Goal: Use online tool/utility: Utilize a website feature to perform a specific function

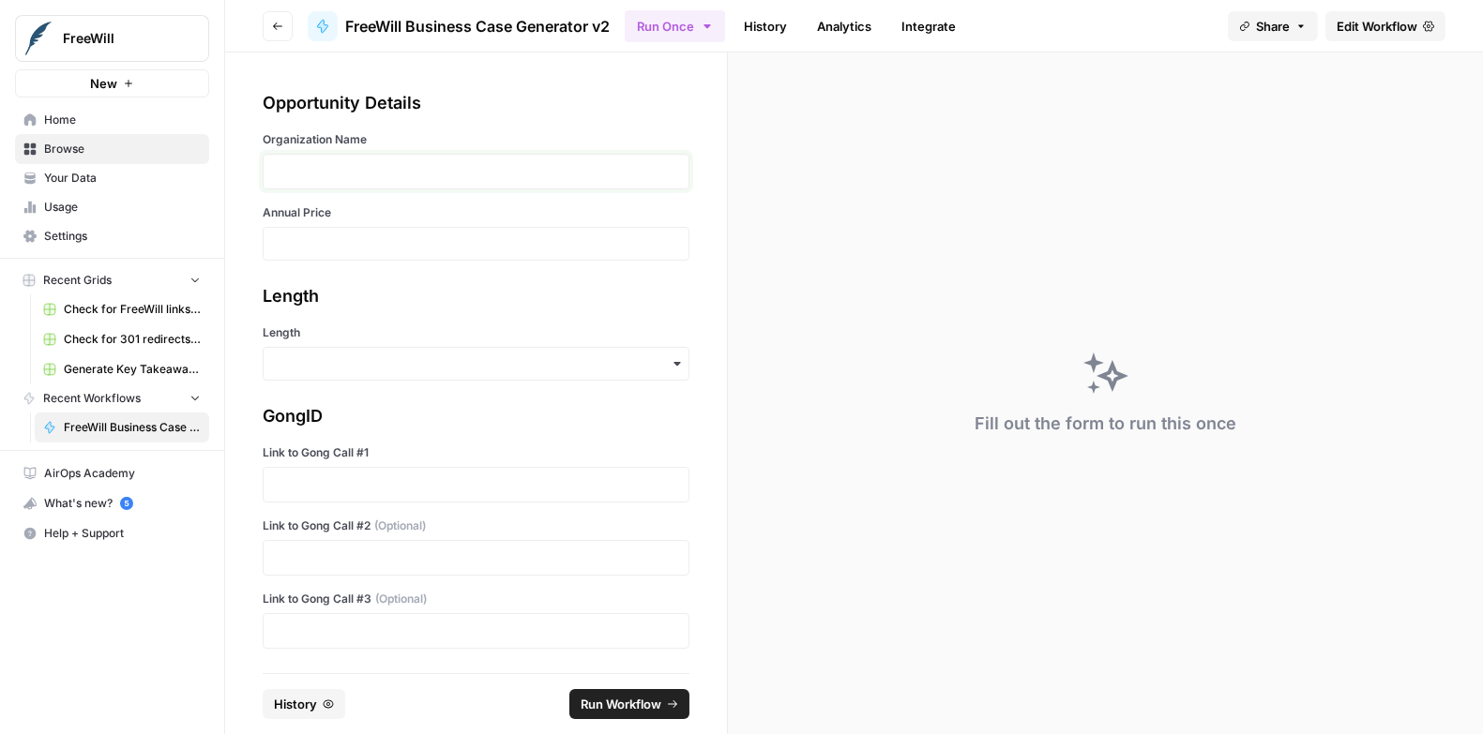
click at [361, 168] on p at bounding box center [476, 171] width 402 height 19
click at [310, 249] on input "Annual Price" at bounding box center [476, 243] width 402 height 17
type input "14000"
click at [287, 373] on div "button" at bounding box center [476, 364] width 427 height 34
click at [288, 414] on div "Long" at bounding box center [477, 414] width 426 height 36
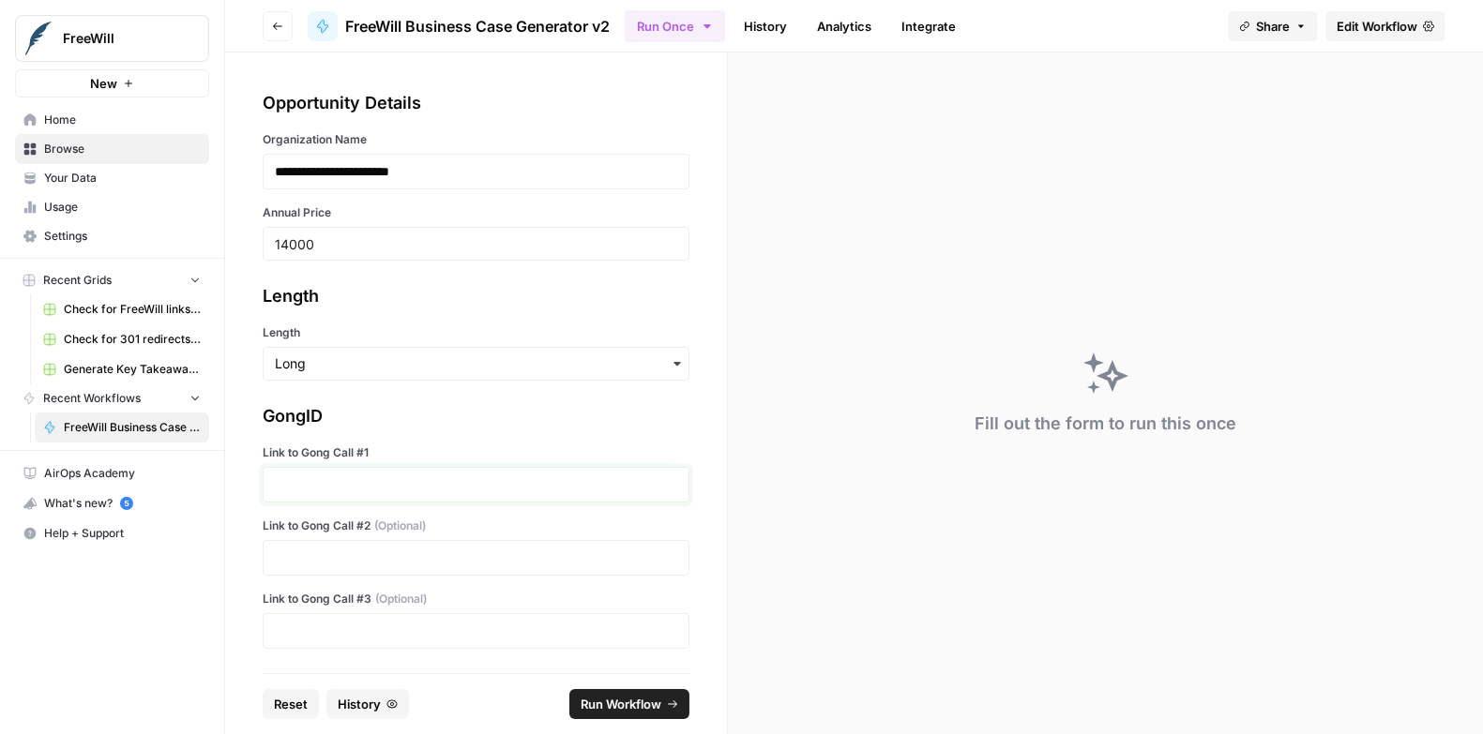
click at [295, 487] on p at bounding box center [476, 485] width 402 height 19
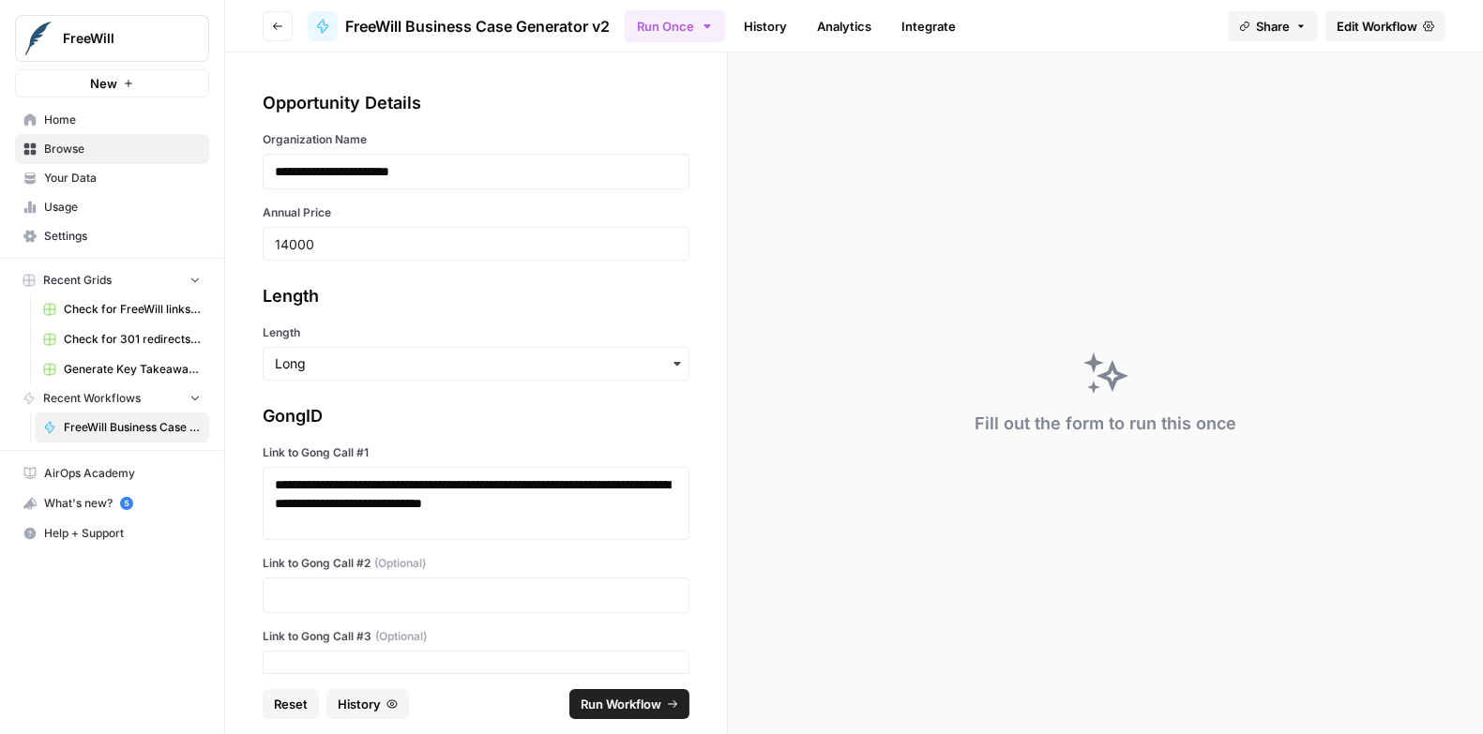
click at [238, 595] on div "**********" at bounding box center [476, 363] width 502 height 621
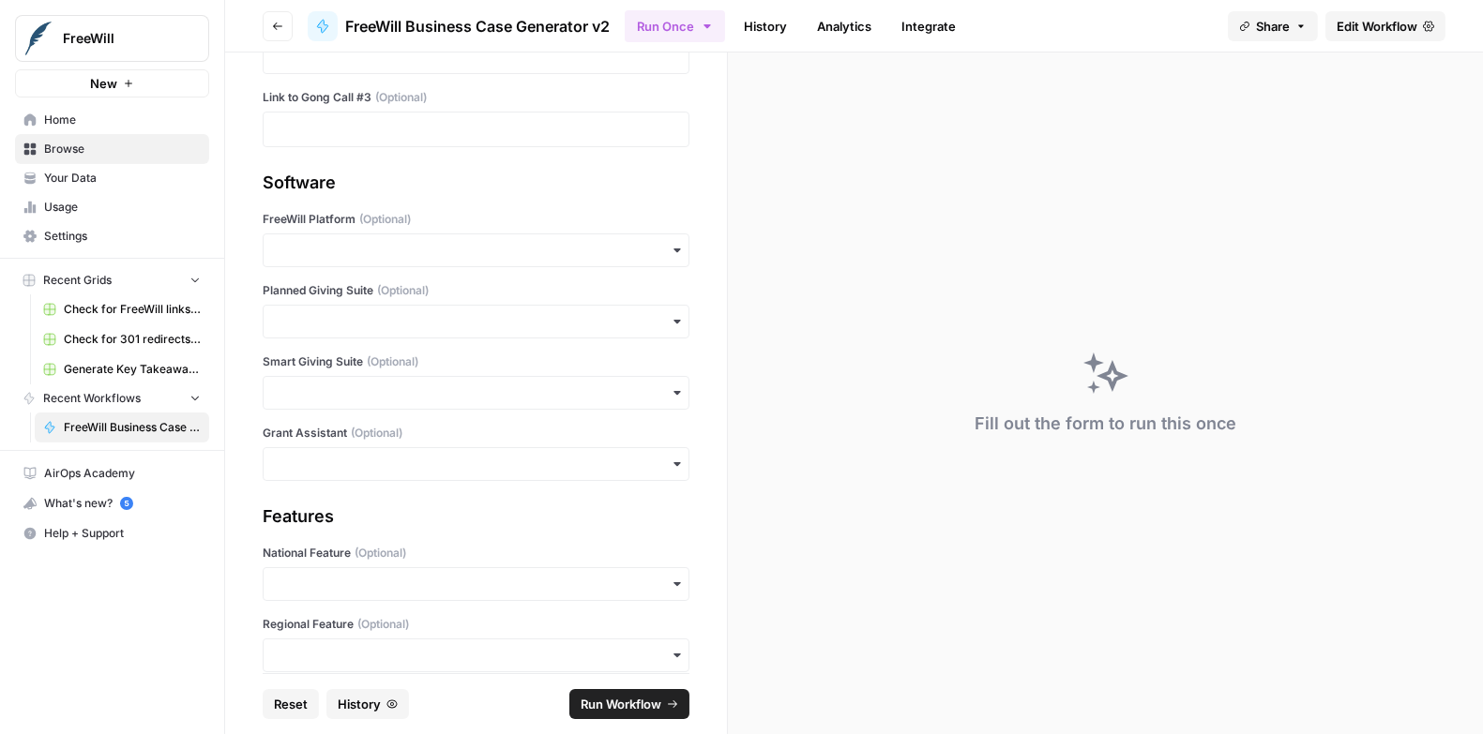
scroll to position [573, 0]
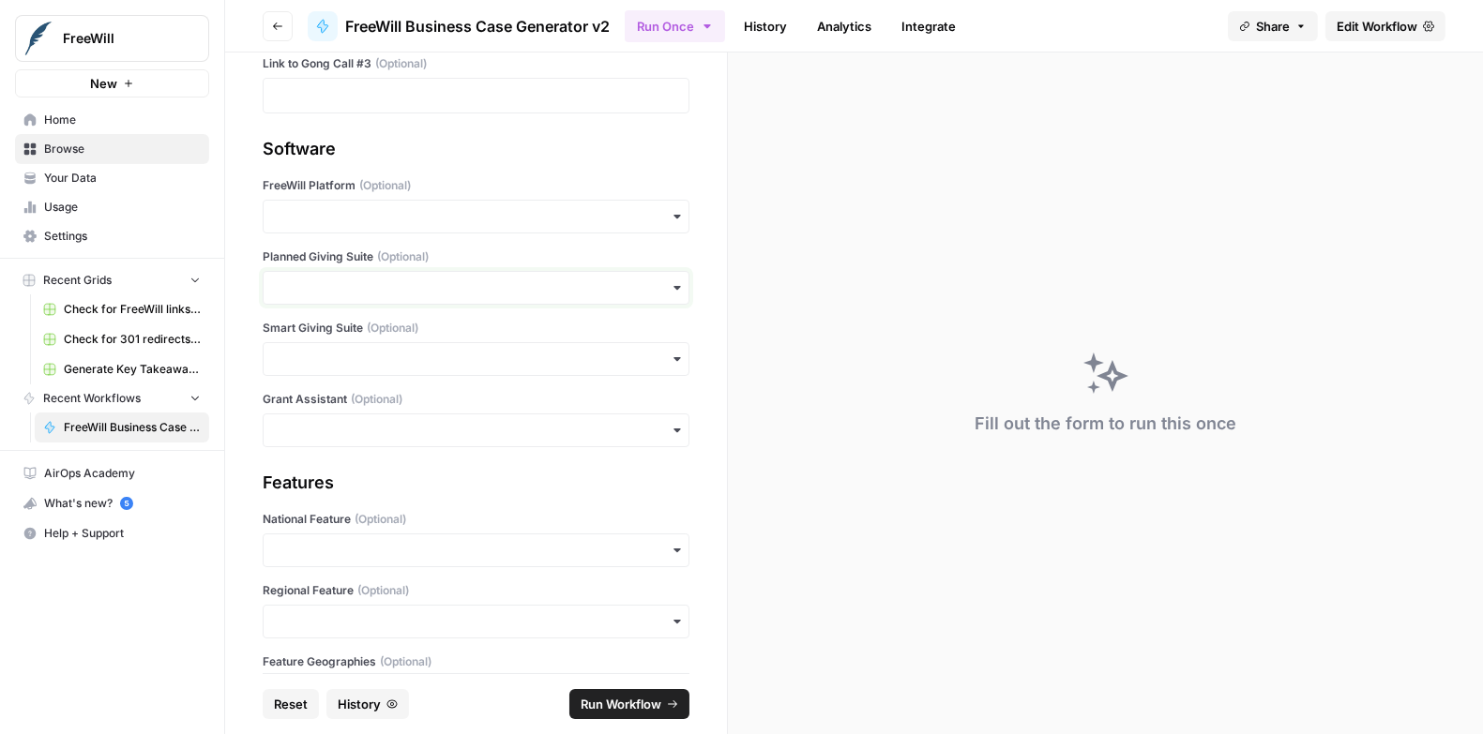
click at [308, 279] on input "Planned Giving Suite (Optional)" at bounding box center [476, 288] width 402 height 19
click at [291, 331] on div "Yes" at bounding box center [477, 335] width 426 height 36
click at [281, 215] on input "FreeWill Platform (Optional)" at bounding box center [476, 216] width 402 height 19
click at [282, 269] on div "Yes" at bounding box center [477, 264] width 426 height 36
click at [626, 705] on span "Run Workflow" at bounding box center [621, 704] width 81 height 19
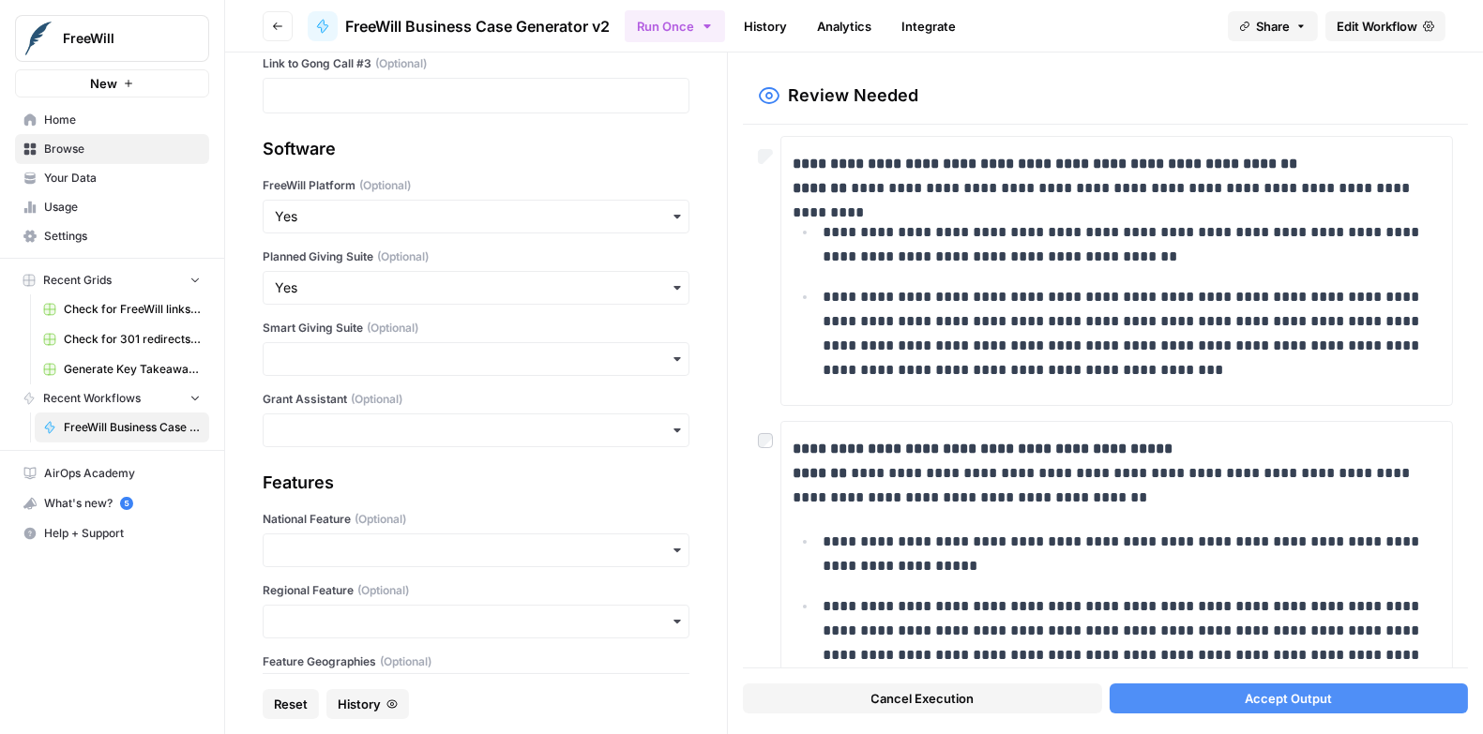
scroll to position [425, 0]
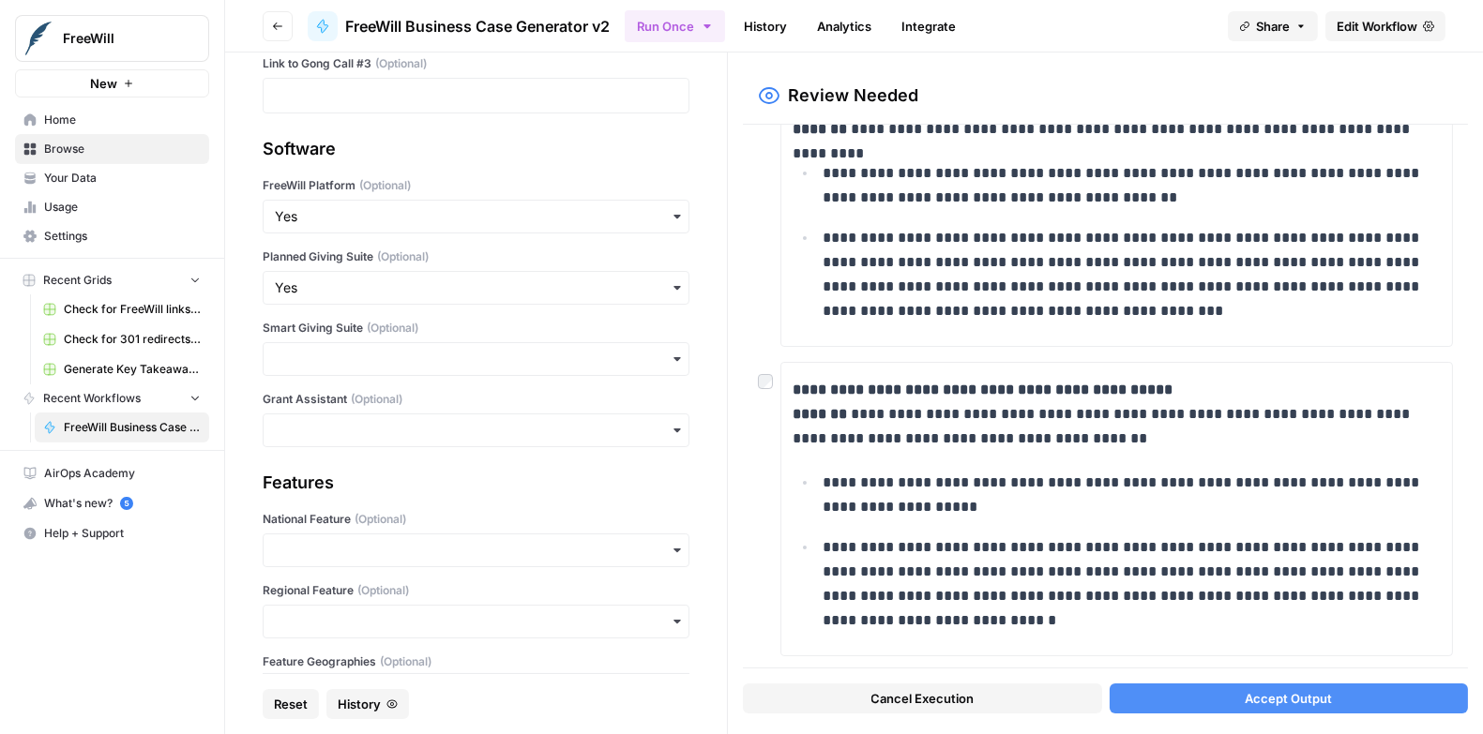
click at [1259, 699] on span "Accept Output" at bounding box center [1288, 698] width 87 height 19
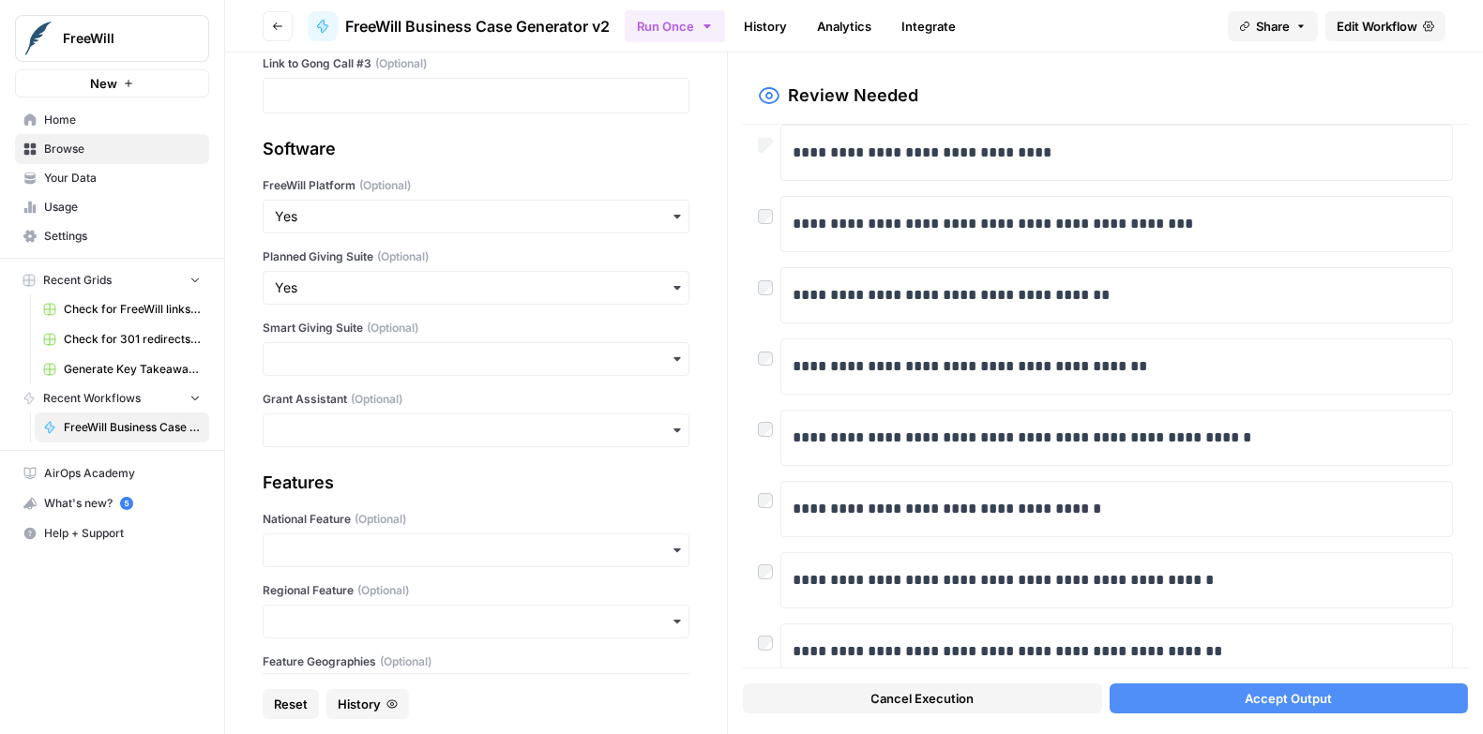
scroll to position [408, 0]
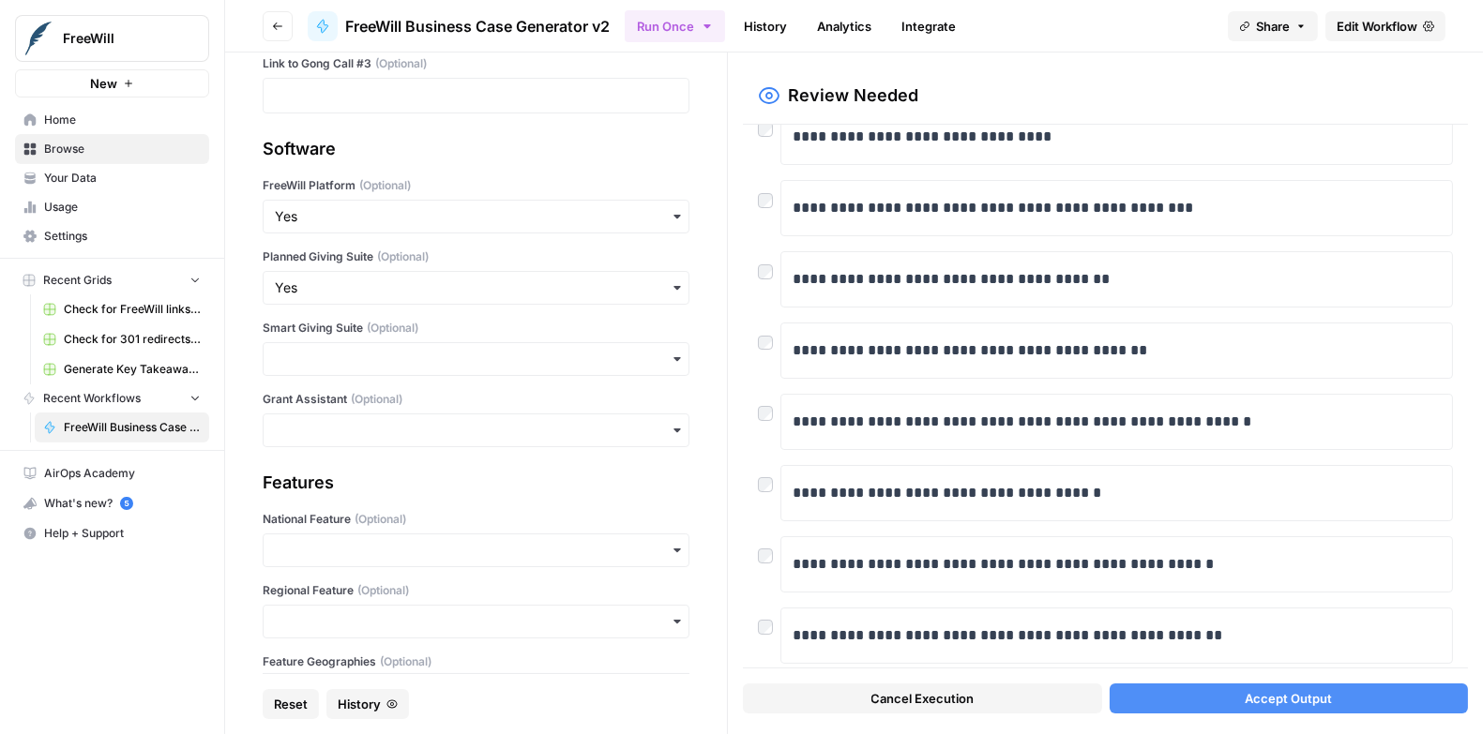
click at [1197, 688] on button "Accept Output" at bounding box center [1289, 699] width 358 height 30
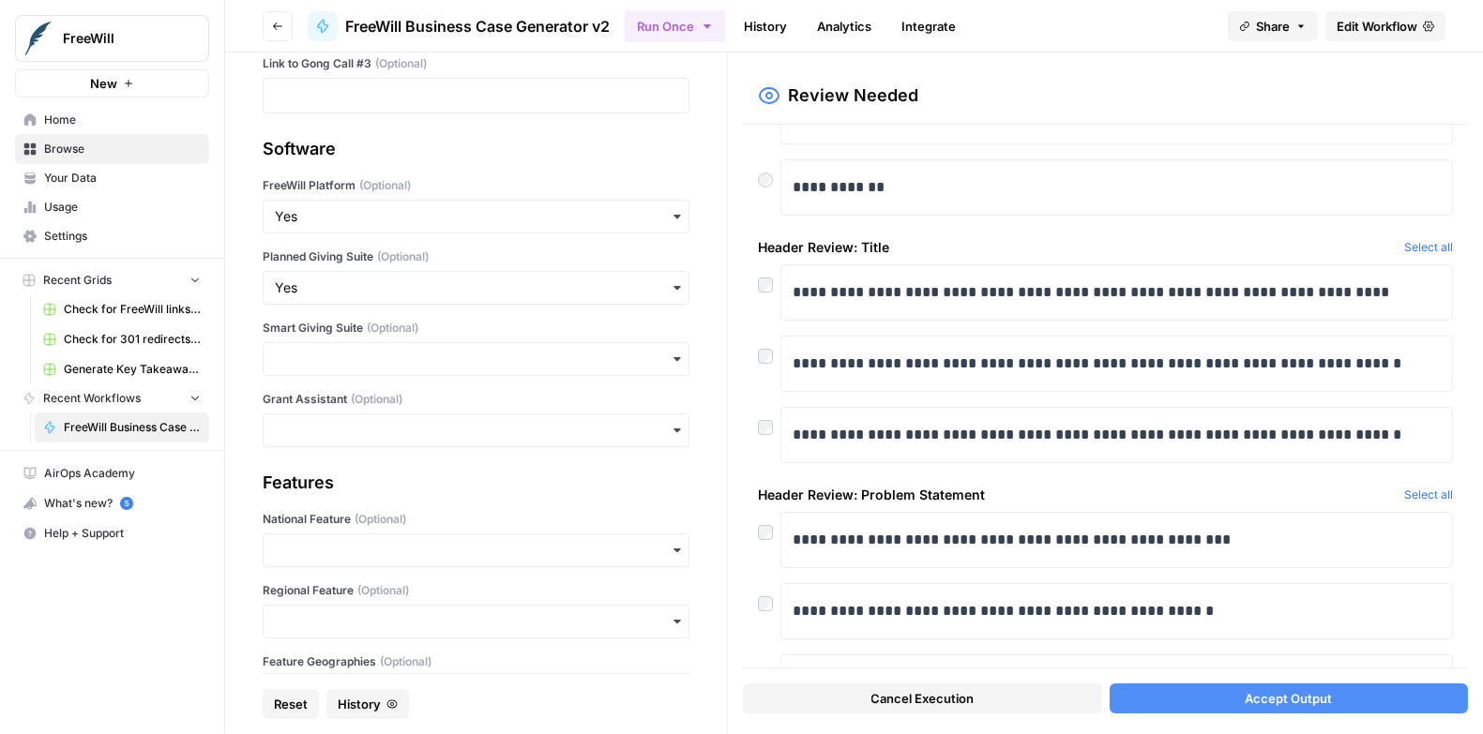
scroll to position [249, 0]
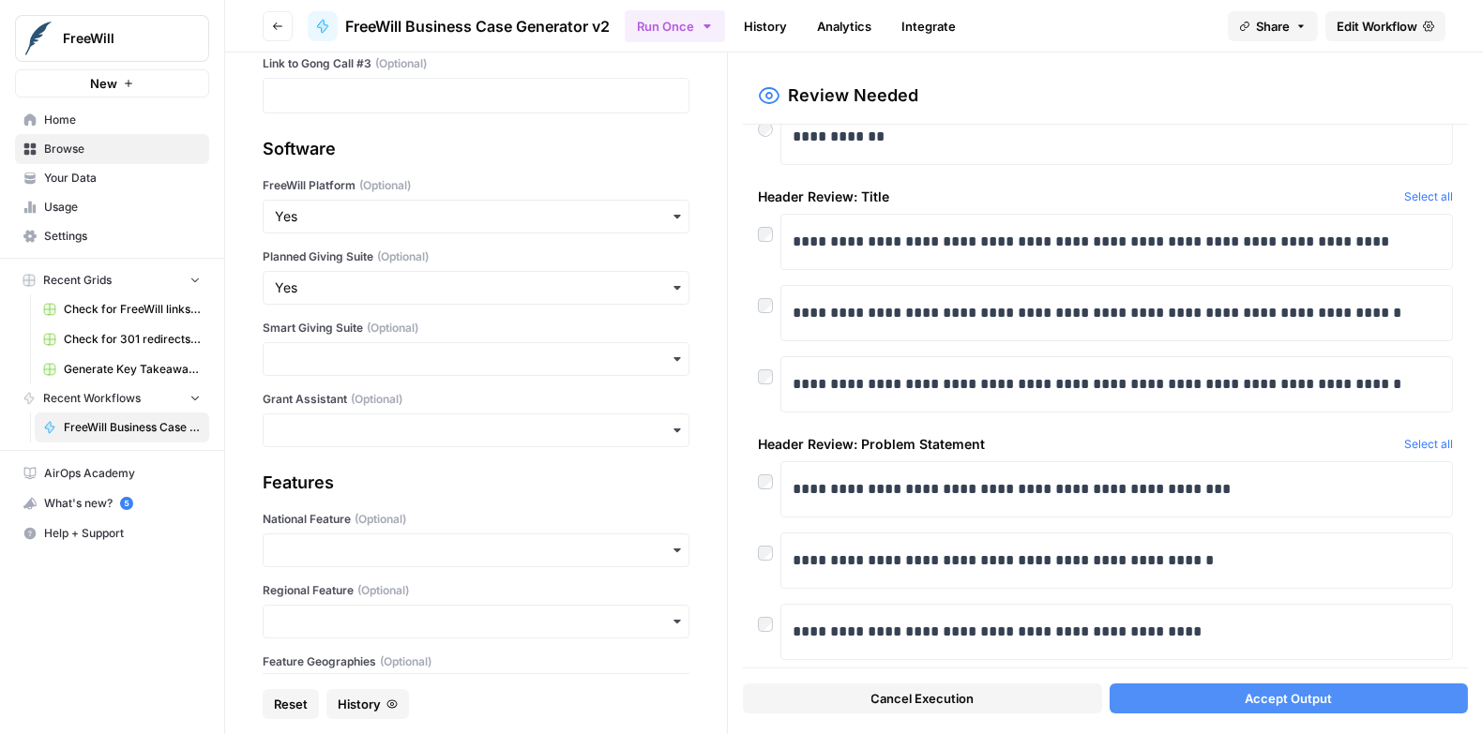
click at [1275, 692] on span "Accept Output" at bounding box center [1288, 698] width 87 height 19
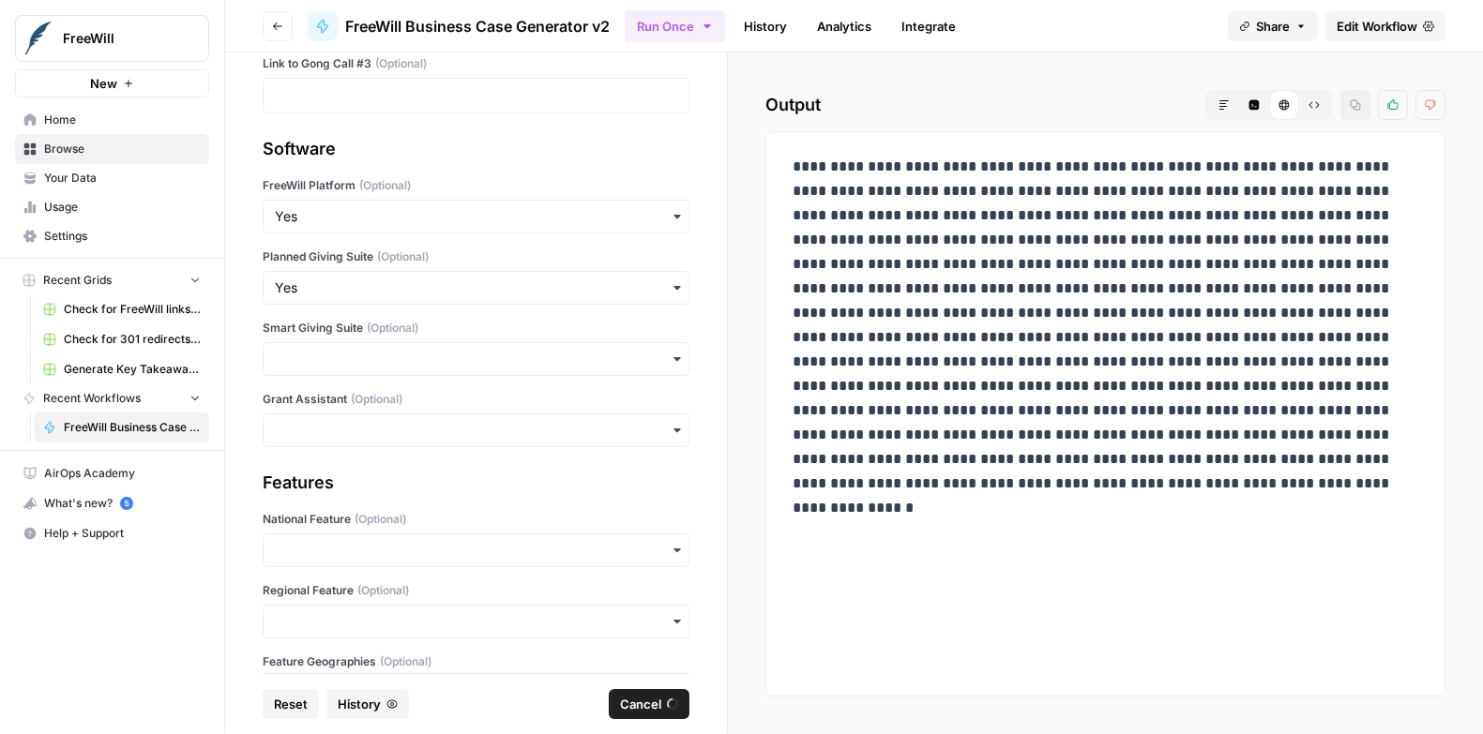
click at [654, 707] on span "Cancel" at bounding box center [640, 704] width 41 height 19
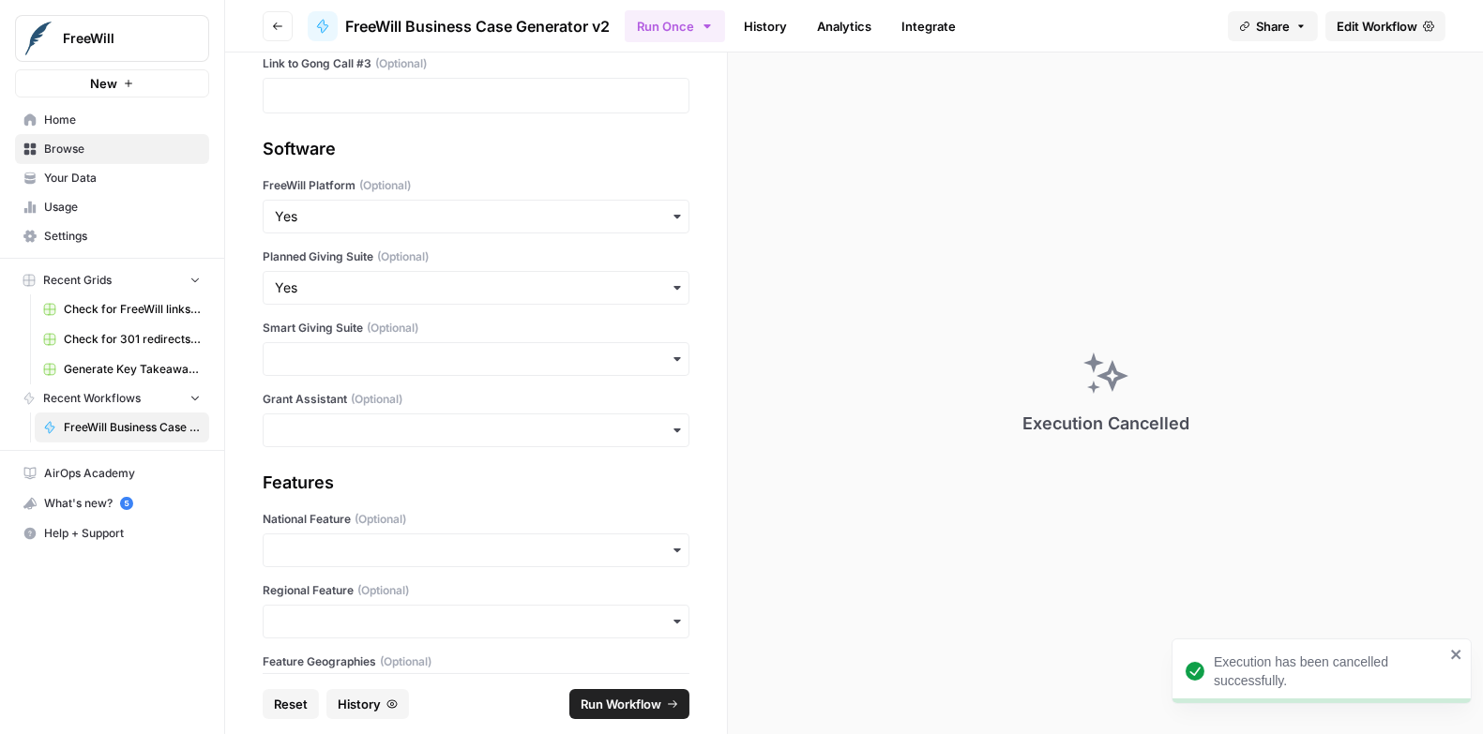
click at [638, 703] on span "Run Workflow" at bounding box center [621, 704] width 81 height 19
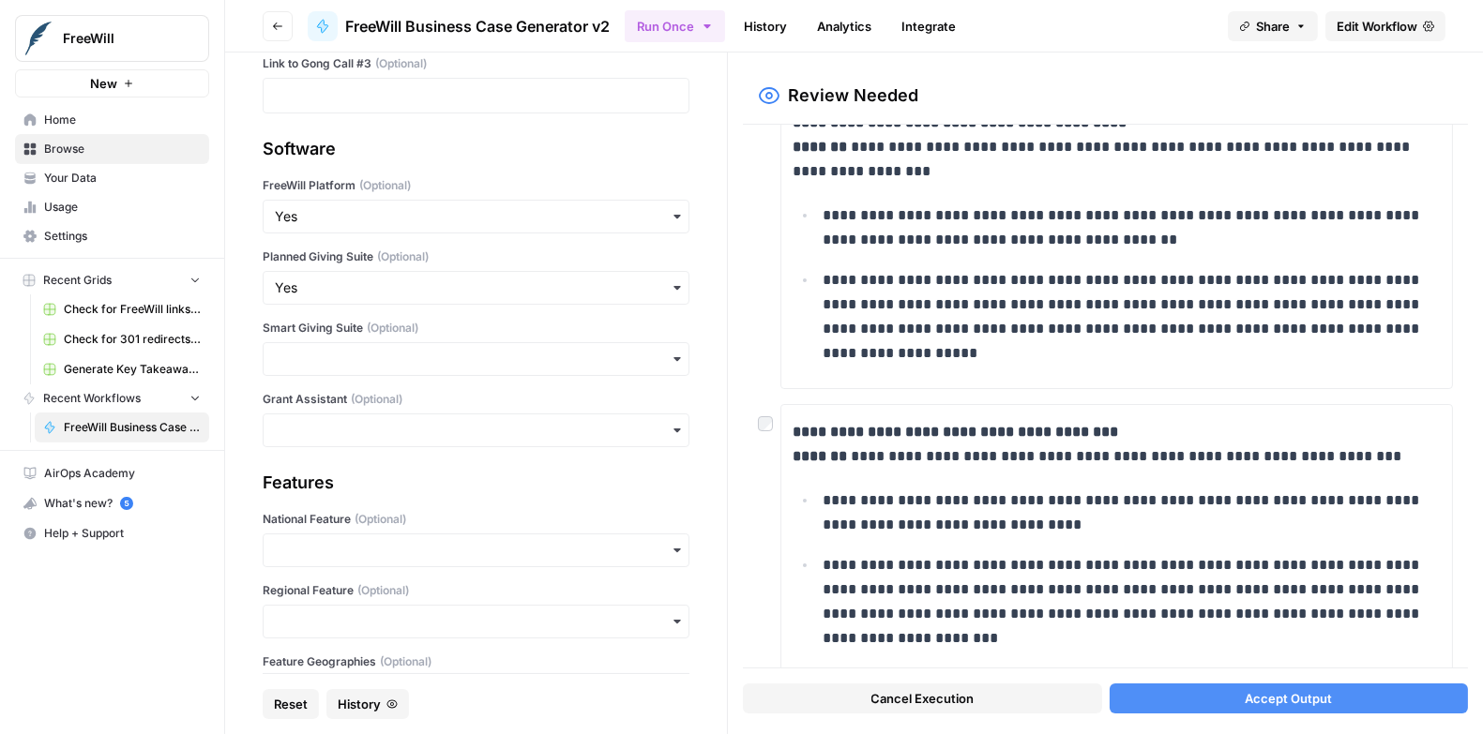
scroll to position [401, 0]
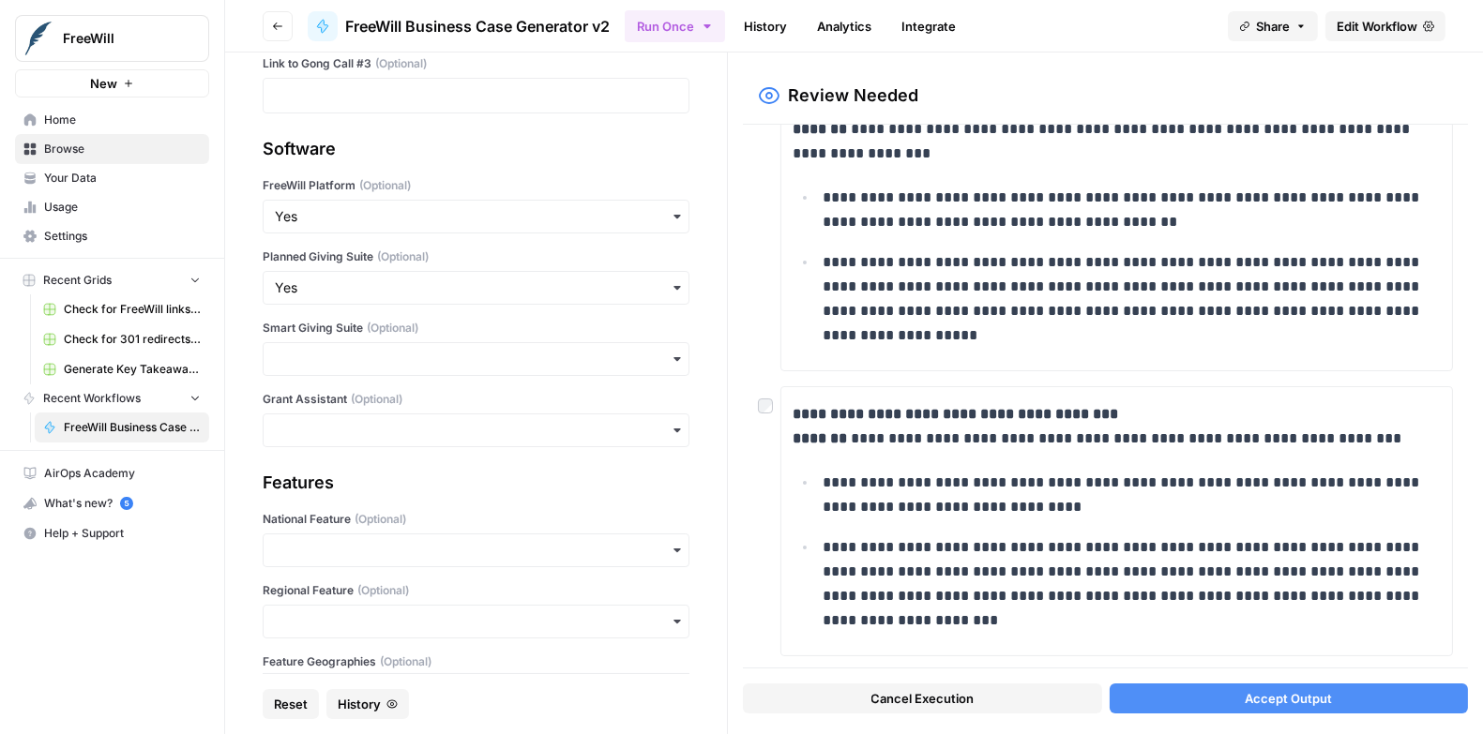
click at [1276, 702] on span "Accept Output" at bounding box center [1288, 698] width 87 height 19
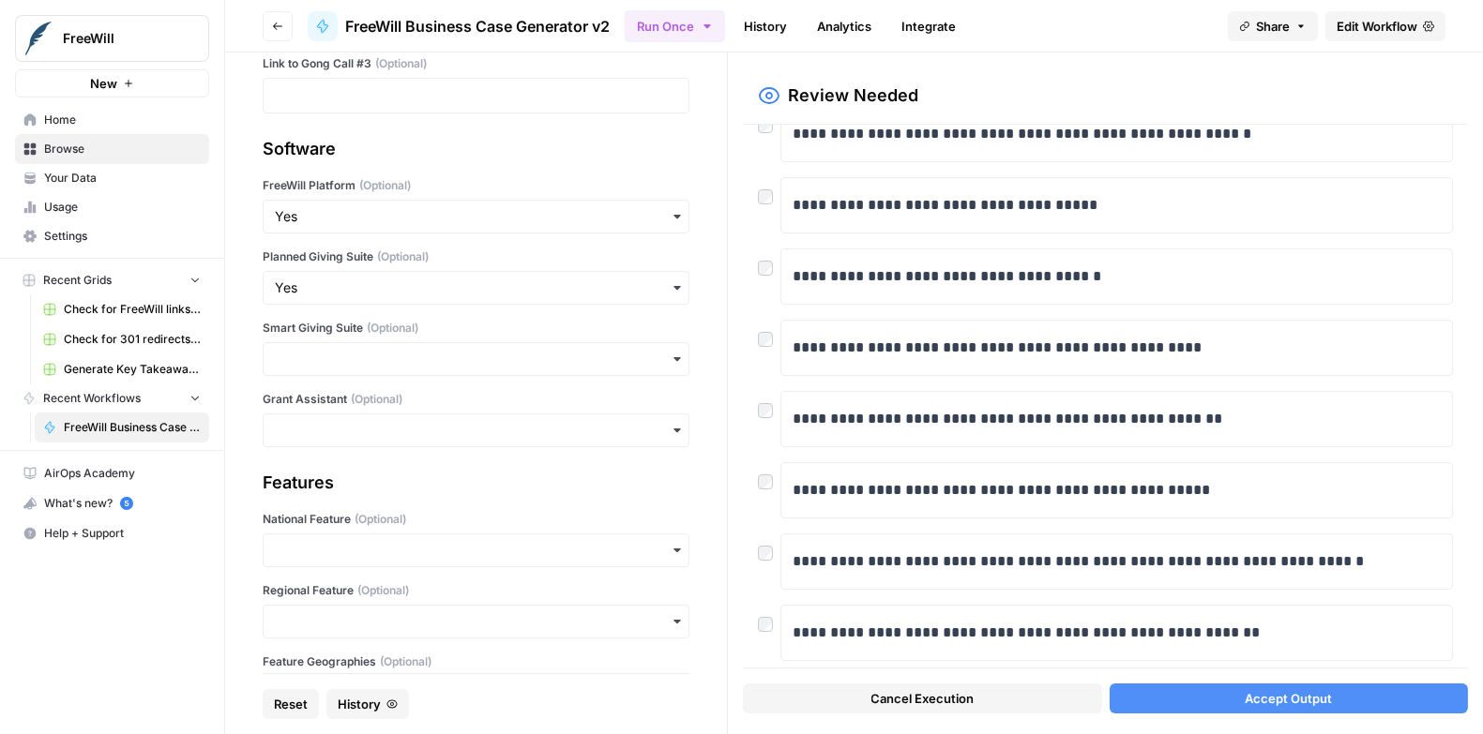
scroll to position [648, 0]
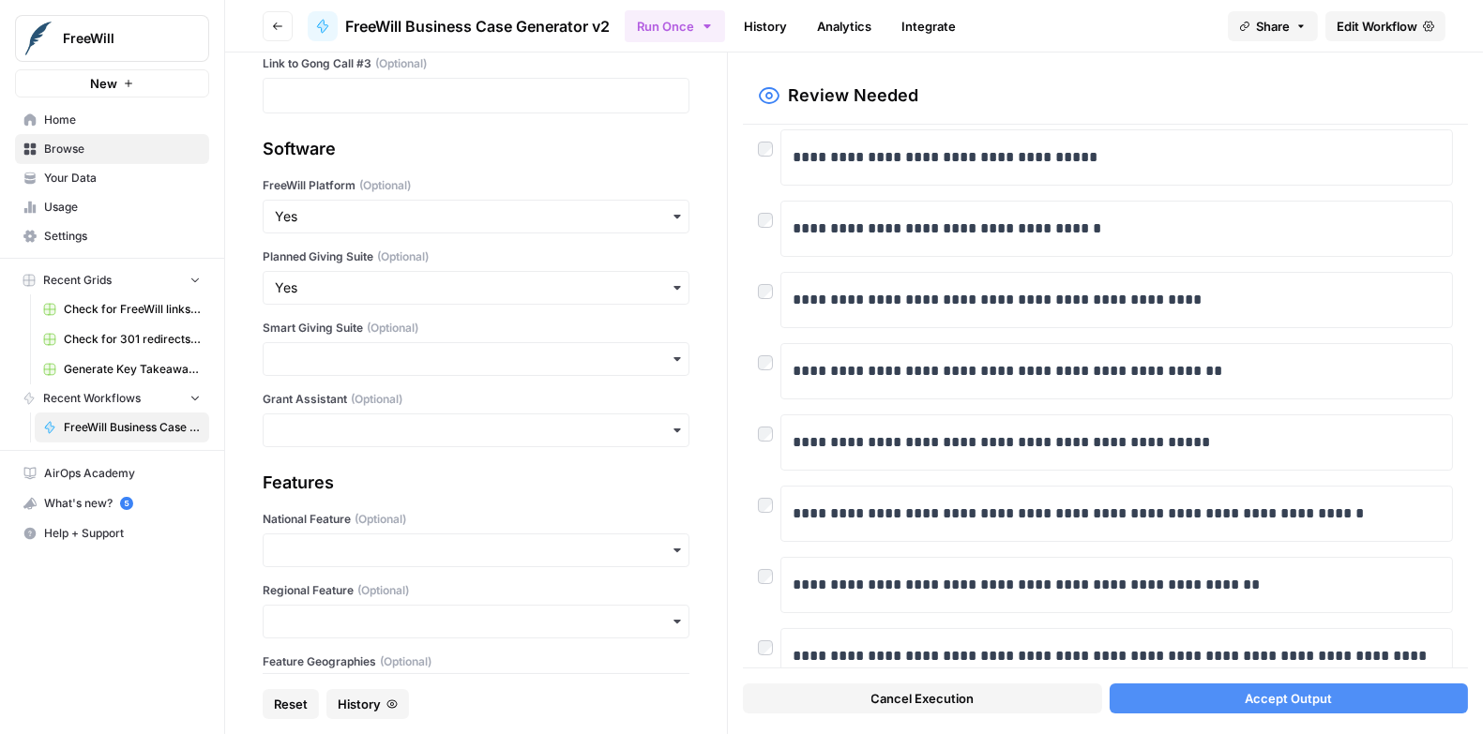
click at [770, 361] on div at bounding box center [769, 358] width 23 height 30
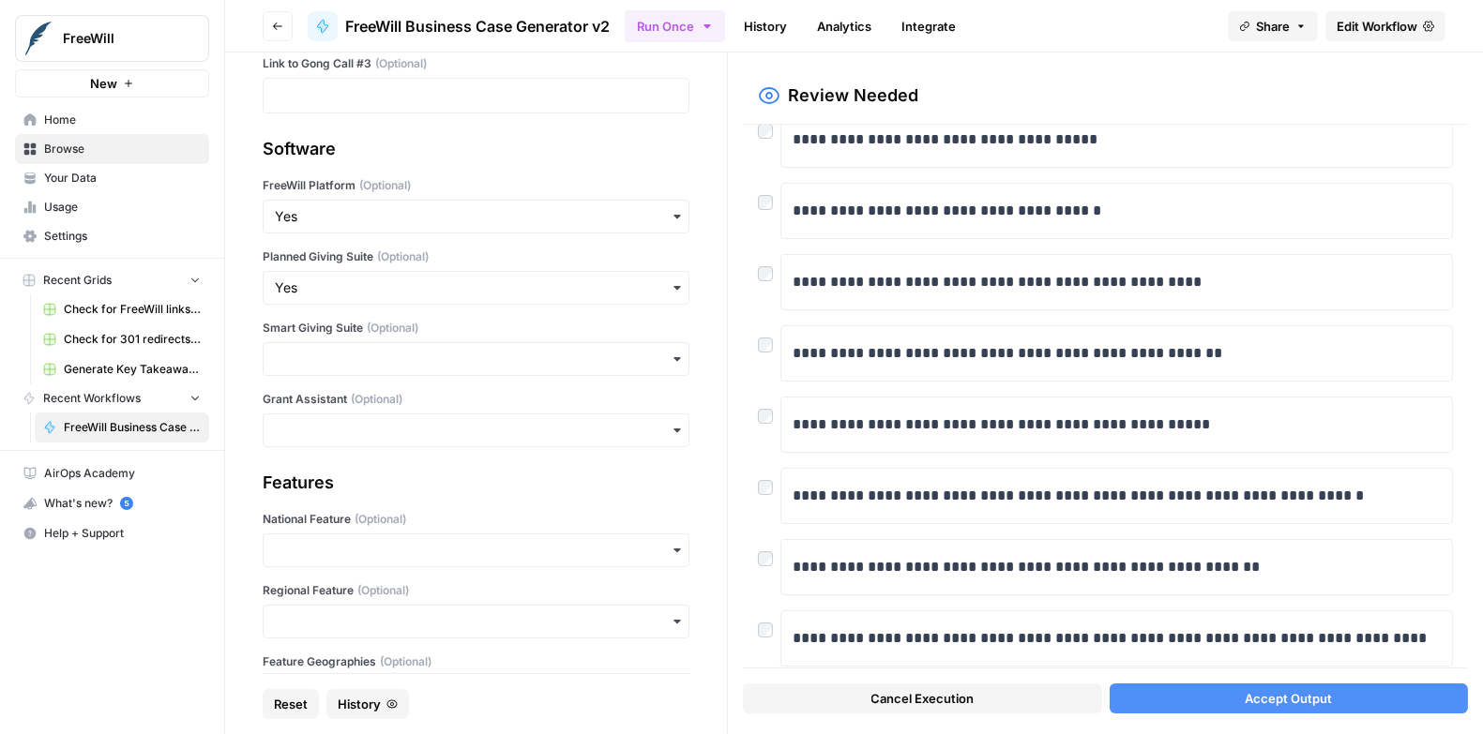
click at [1195, 691] on button "Accept Output" at bounding box center [1289, 699] width 358 height 30
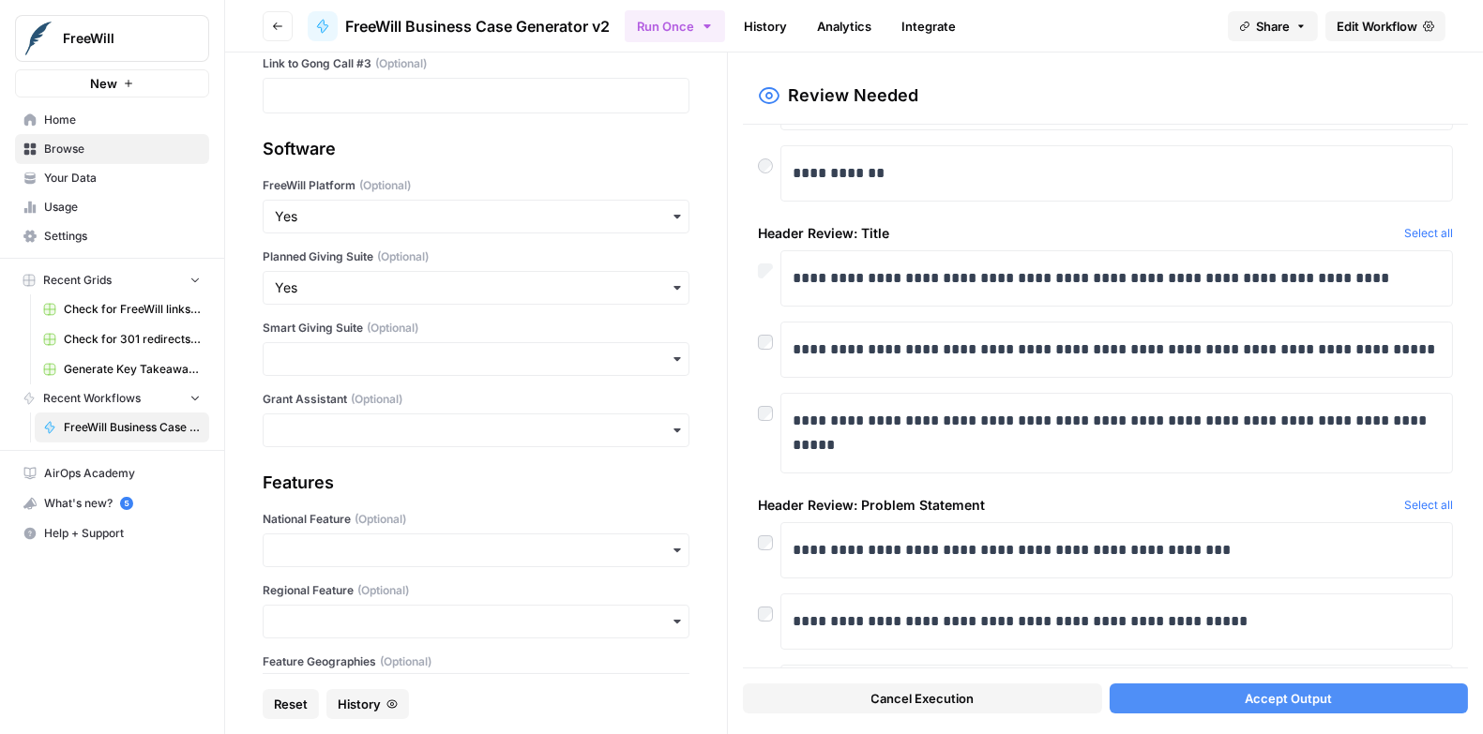
scroll to position [273, 0]
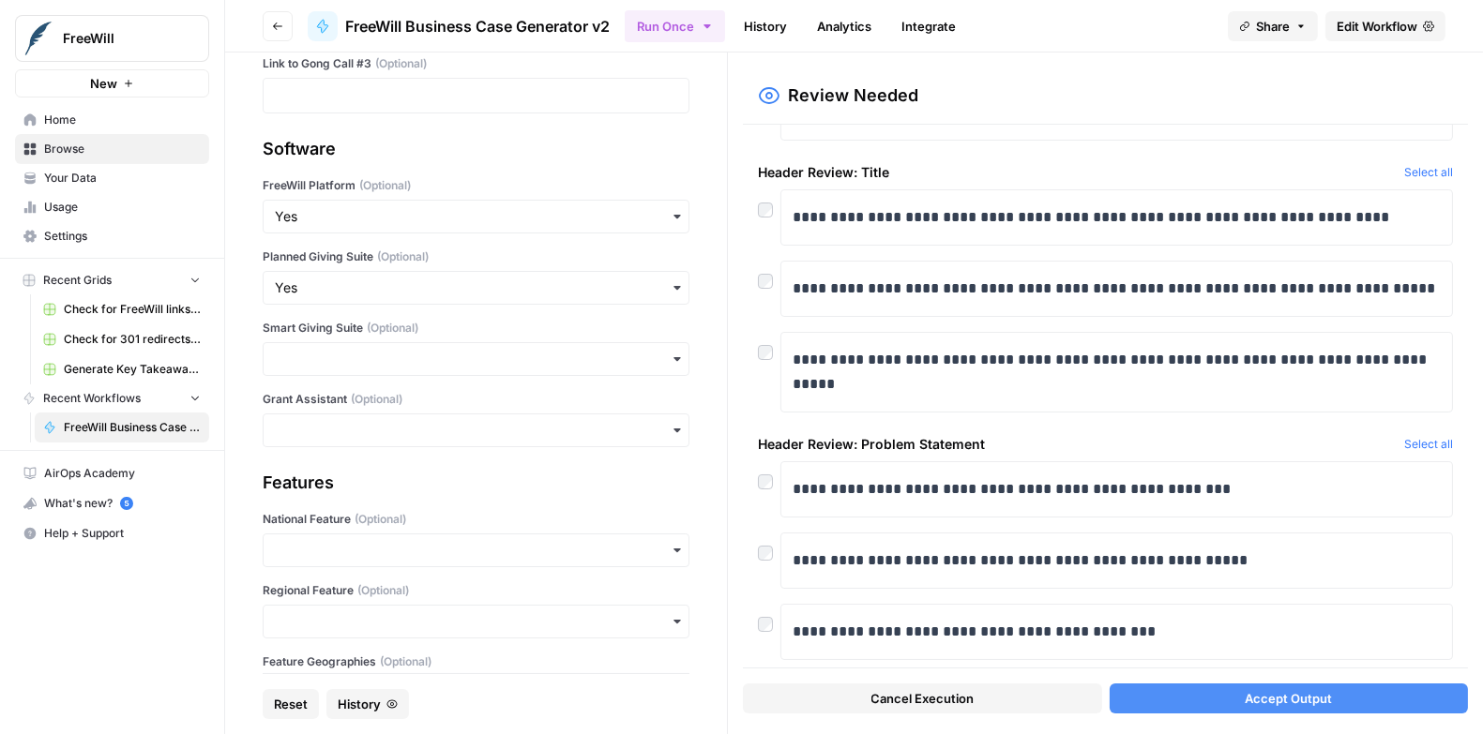
click at [1263, 693] on span "Accept Output" at bounding box center [1288, 698] width 87 height 19
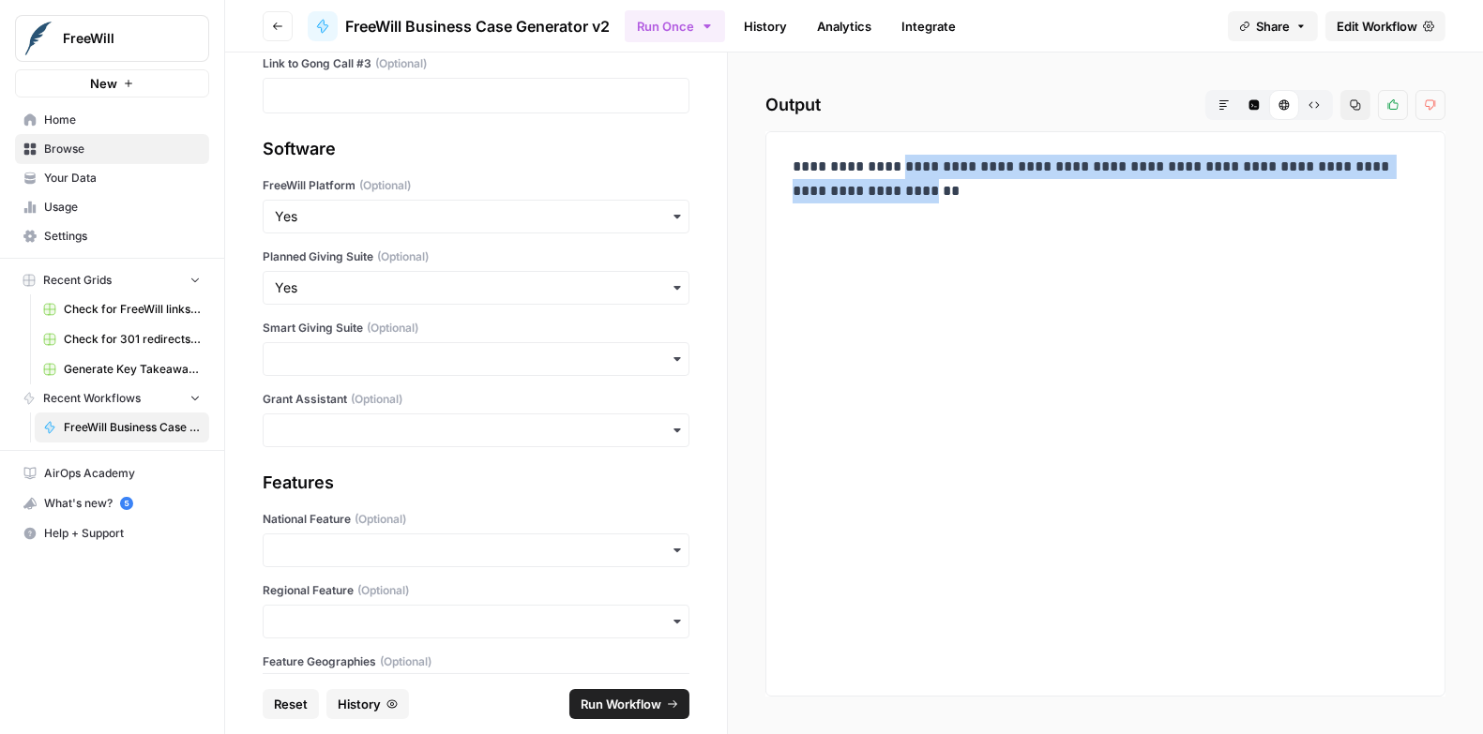
drag, startPoint x: 873, startPoint y: 218, endPoint x: 800, endPoint y: 193, distance: 77.1
click at [800, 193] on p "**********" at bounding box center [1106, 191] width 627 height 73
copy p "**********"
